Goal: Information Seeking & Learning: Stay updated

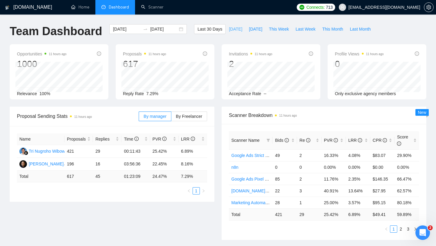
click at [229, 30] on span "[DATE]" at bounding box center [235, 29] width 13 height 7
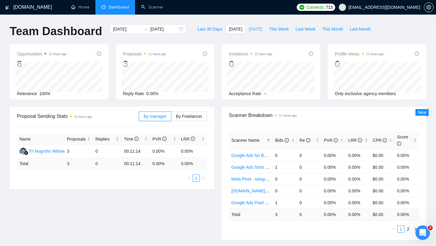
click at [253, 32] on span "[DATE]" at bounding box center [255, 29] width 13 height 7
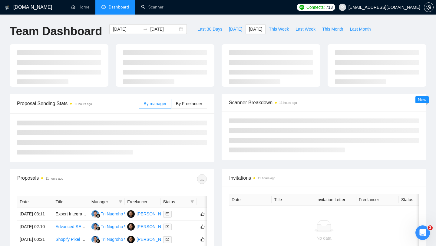
type input "[DATE]"
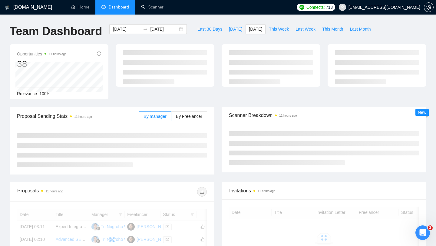
click at [193, 104] on div "Opportunities 11 hours ago 38 Relevance 100%" at bounding box center [218, 75] width 424 height 62
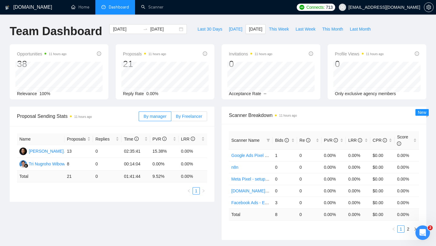
click at [191, 120] on label "By Freelancer" at bounding box center [189, 116] width 36 height 10
click at [171, 118] on input "By Freelancer" at bounding box center [171, 118] width 0 height 0
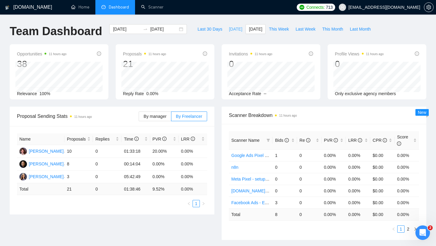
click at [231, 30] on span "[DATE]" at bounding box center [235, 29] width 13 height 7
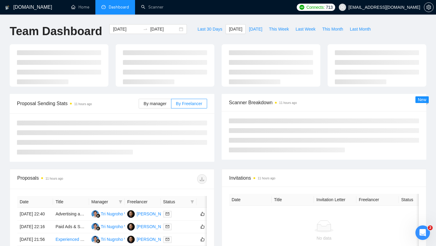
type input "[DATE]"
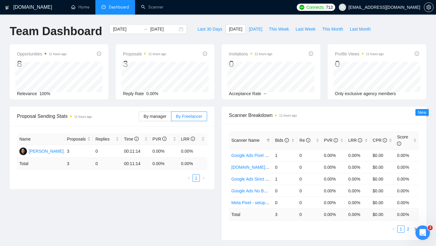
click at [410, 228] on link "2" at bounding box center [408, 229] width 7 height 7
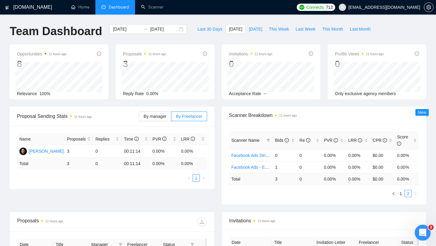
click at [422, 231] on icon "Открыть службу сообщений Intercom" at bounding box center [422, 232] width 10 height 10
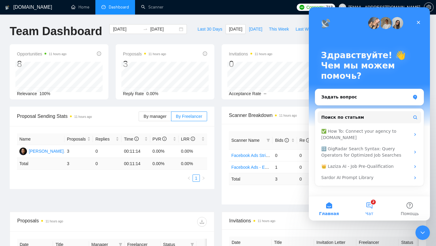
click at [369, 205] on button "2 Чат" at bounding box center [369, 208] width 40 height 24
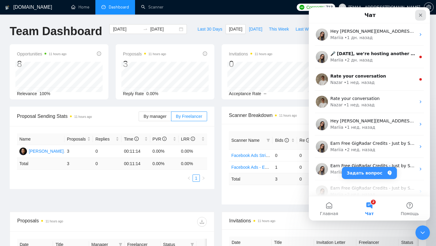
click at [420, 15] on icon "Закрыть" at bounding box center [420, 15] width 5 height 5
